Goal: Task Accomplishment & Management: Use online tool/utility

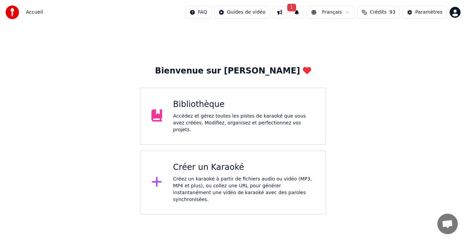
click at [294, 10] on span "1" at bounding box center [291, 8] width 9 height 8
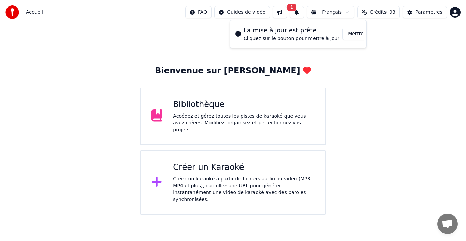
click at [348, 32] on button "Mettre à Jour" at bounding box center [363, 34] width 43 height 12
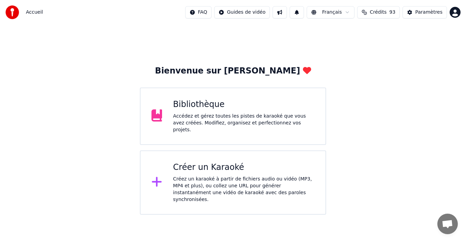
click at [79, 121] on div "Bienvenue sur Youka Bibliothèque Accédez et gérez toutes les pistes de karaoké …" at bounding box center [233, 120] width 466 height 190
click at [190, 170] on div "Créer un Karaoké" at bounding box center [244, 167] width 142 height 11
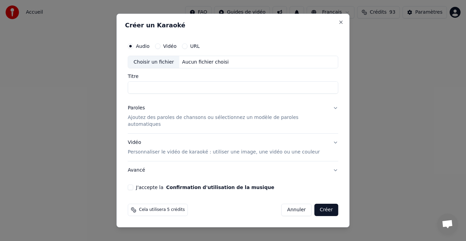
click at [224, 69] on div "Choisir un fichier Aucun fichier choisi" at bounding box center [233, 62] width 211 height 13
type input "**********"
click at [306, 121] on p "Ajoutez des paroles de chansons ou sélectionnez un modèle de paroles automatiqu…" at bounding box center [228, 121] width 200 height 14
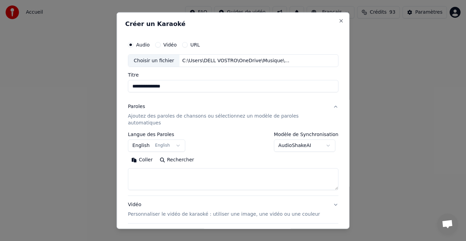
click at [146, 139] on button "English English" at bounding box center [156, 145] width 57 height 12
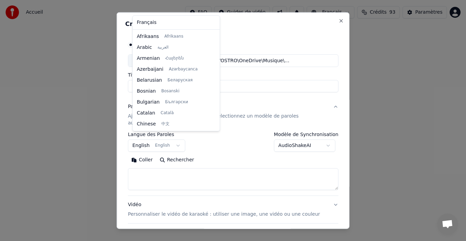
scroll to position [55, 0]
select select "**"
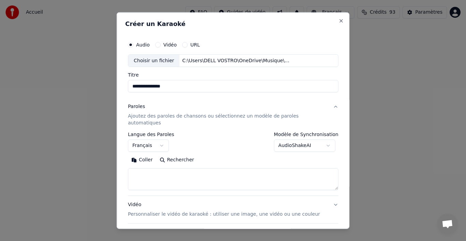
click at [161, 168] on textarea at bounding box center [233, 179] width 211 height 22
paste textarea "**********"
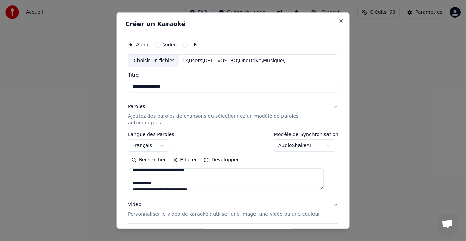
scroll to position [0, 0]
drag, startPoint x: 167, startPoint y: 169, endPoint x: 116, endPoint y: 157, distance: 52.6
click at [116, 157] on body "**********" at bounding box center [233, 107] width 466 height 214
drag, startPoint x: 162, startPoint y: 174, endPoint x: 130, endPoint y: 173, distance: 31.4
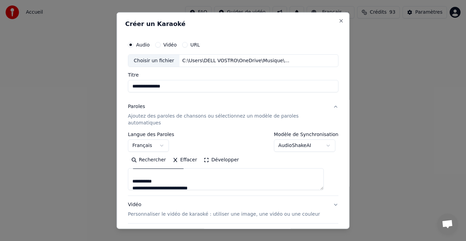
click at [130, 173] on div "**********" at bounding box center [233, 145] width 216 height 220
drag, startPoint x: 156, startPoint y: 174, endPoint x: 133, endPoint y: 169, distance: 23.0
click at [133, 169] on textarea at bounding box center [226, 179] width 196 height 22
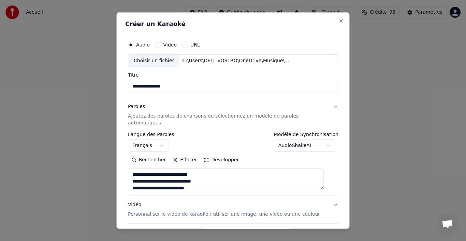
click at [169, 168] on textarea at bounding box center [226, 179] width 196 height 22
click at [135, 168] on textarea at bounding box center [226, 179] width 196 height 22
click at [173, 171] on textarea at bounding box center [226, 179] width 196 height 22
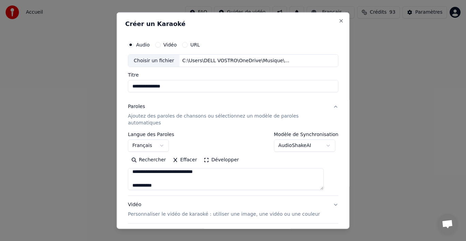
click at [168, 178] on textarea at bounding box center [226, 179] width 196 height 22
click at [163, 182] on textarea at bounding box center [226, 179] width 196 height 22
click at [198, 168] on textarea at bounding box center [226, 179] width 196 height 22
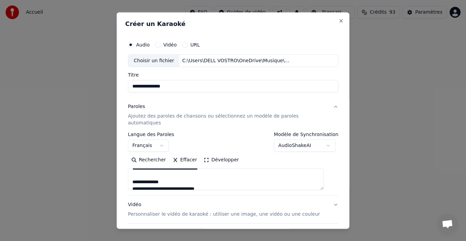
scroll to position [200, 0]
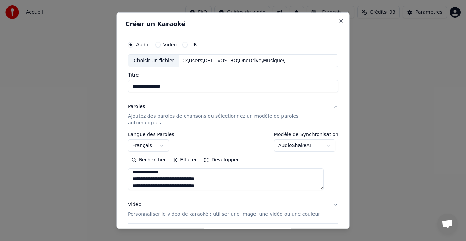
type textarea "**********"
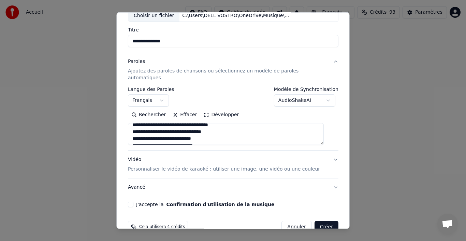
scroll to position [54, 0]
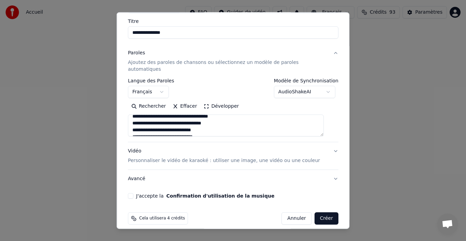
drag, startPoint x: 134, startPoint y: 187, endPoint x: 146, endPoint y: 197, distance: 16.2
click at [133, 193] on button "J'accepte la Confirmation d'utilisation de la musique" at bounding box center [130, 195] width 5 height 5
click at [324, 174] on button "Avancé" at bounding box center [233, 179] width 211 height 18
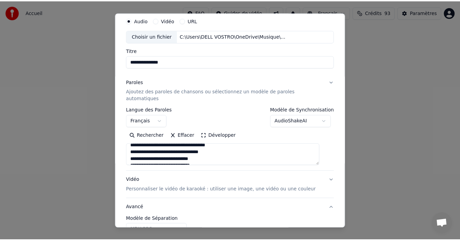
scroll to position [15, 0]
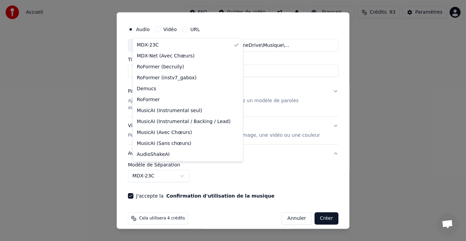
click at [188, 169] on body "**********" at bounding box center [233, 107] width 466 height 214
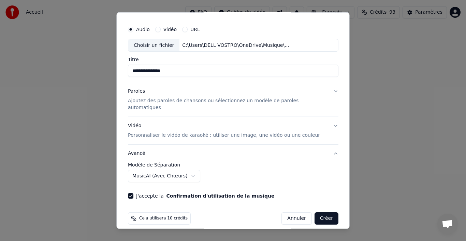
click at [193, 168] on body "**********" at bounding box center [233, 107] width 466 height 214
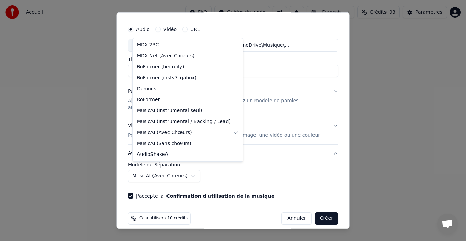
select select "******"
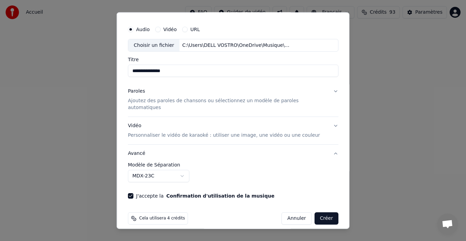
click at [319, 212] on button "Créer" at bounding box center [326, 218] width 24 height 12
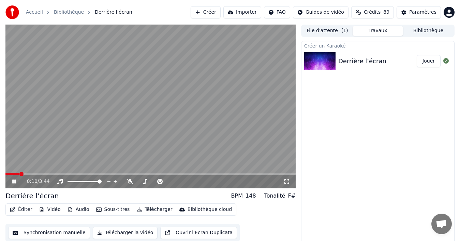
click at [15, 182] on icon at bounding box center [13, 181] width 3 height 4
click at [5, 174] on span at bounding box center [7, 174] width 4 height 4
click at [14, 182] on icon at bounding box center [14, 181] width 4 height 5
click at [16, 182] on icon at bounding box center [13, 181] width 3 height 4
click at [103, 211] on button "Sous-titres" at bounding box center [112, 209] width 39 height 10
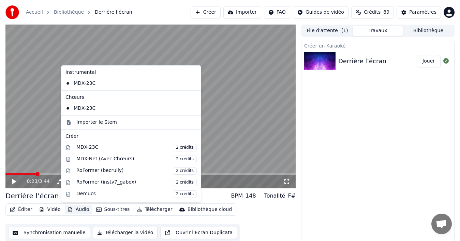
click at [79, 207] on button "Audio" at bounding box center [78, 209] width 27 height 10
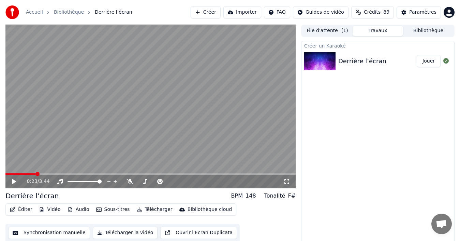
click at [15, 179] on icon at bounding box center [19, 180] width 16 height 5
click at [130, 182] on icon at bounding box center [130, 180] width 7 height 5
click at [14, 183] on icon at bounding box center [19, 180] width 16 height 5
click at [15, 181] on icon at bounding box center [14, 181] width 4 height 5
click at [14, 181] on icon at bounding box center [19, 180] width 16 height 5
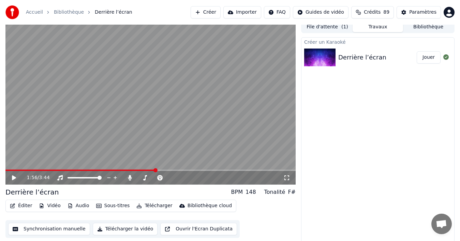
scroll to position [5, 0]
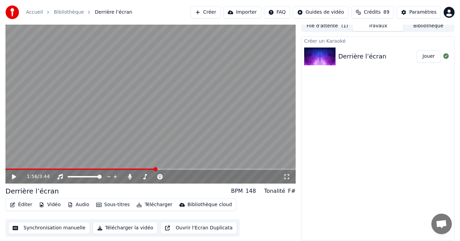
click at [134, 226] on button "Télécharger la vidéo" at bounding box center [125, 227] width 65 height 12
